Goal: Task Accomplishment & Management: Manage account settings

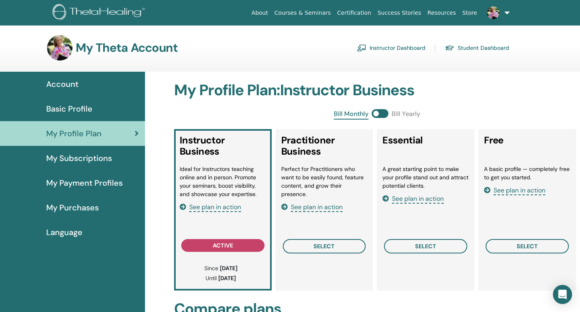
click at [68, 82] on span "Account" at bounding box center [62, 84] width 32 height 12
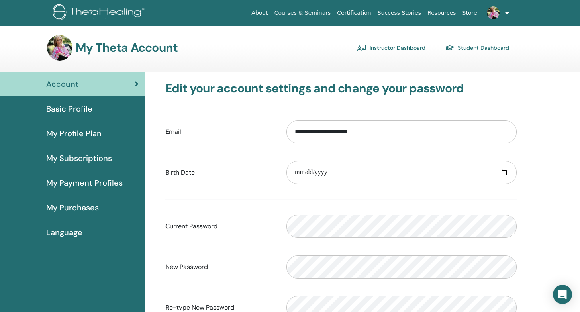
click at [392, 47] on link "Instructor Dashboard" at bounding box center [391, 47] width 69 height 13
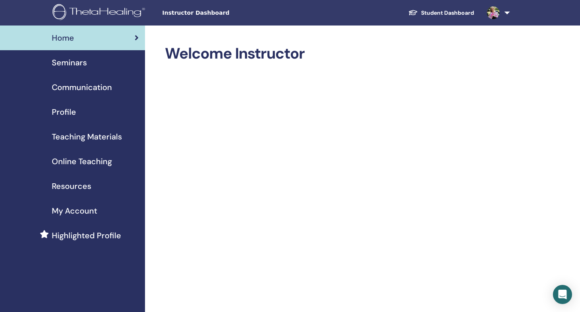
click at [75, 65] on span "Seminars" at bounding box center [69, 63] width 35 height 12
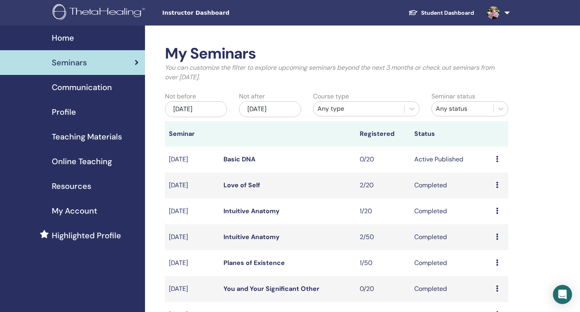
click at [88, 88] on span "Communication" at bounding box center [82, 87] width 60 height 12
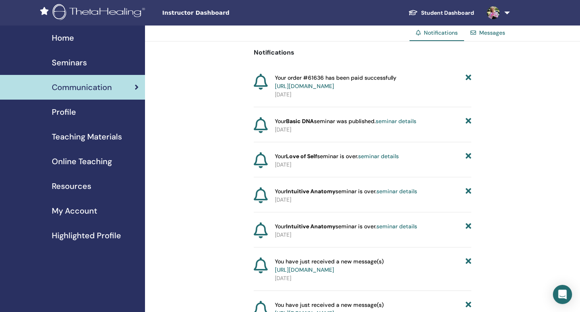
click at [78, 67] on span "Seminars" at bounding box center [69, 63] width 35 height 12
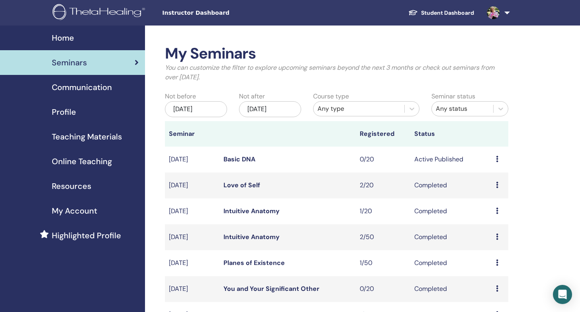
click at [56, 112] on span "Profile" at bounding box center [64, 112] width 24 height 12
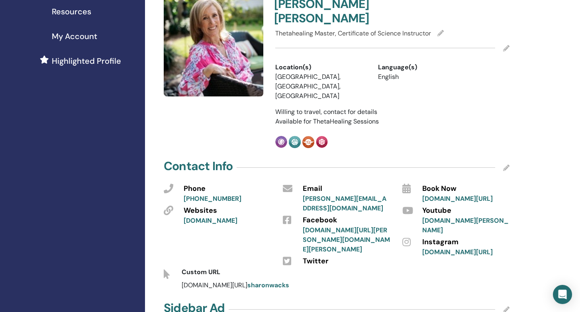
scroll to position [174, 0]
click at [507, 165] on icon at bounding box center [506, 168] width 6 height 6
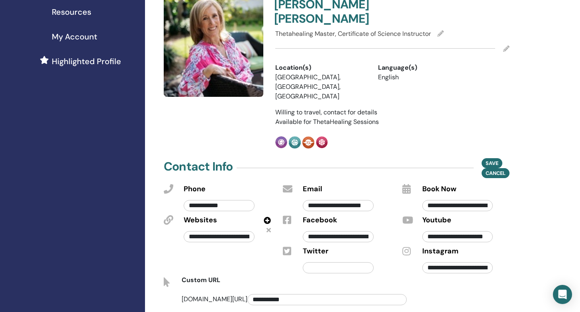
click at [247, 294] on input "**********" at bounding box center [326, 299] width 159 height 11
click at [488, 159] on span "Save" at bounding box center [492, 163] width 13 height 8
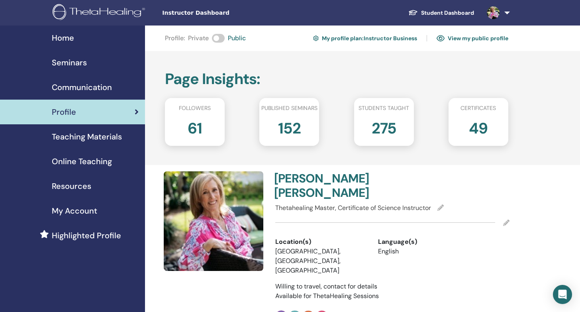
scroll to position [0, 0]
click at [85, 186] on span "Resources" at bounding box center [71, 186] width 39 height 12
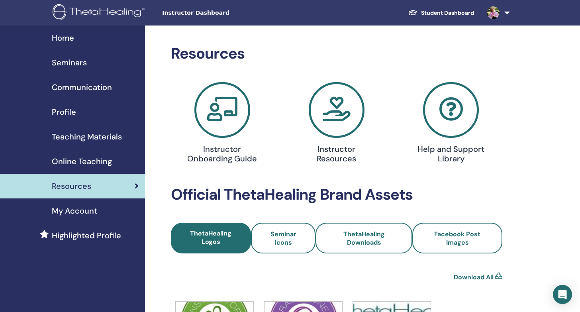
click at [63, 39] on span "Home" at bounding box center [63, 38] width 22 height 12
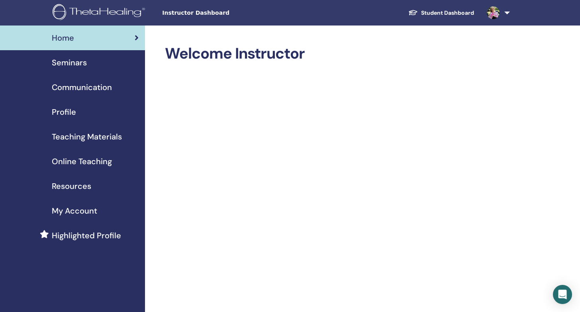
click at [88, 11] on img at bounding box center [100, 13] width 95 height 18
